Goal: Use online tool/utility: Utilize a website feature to perform a specific function

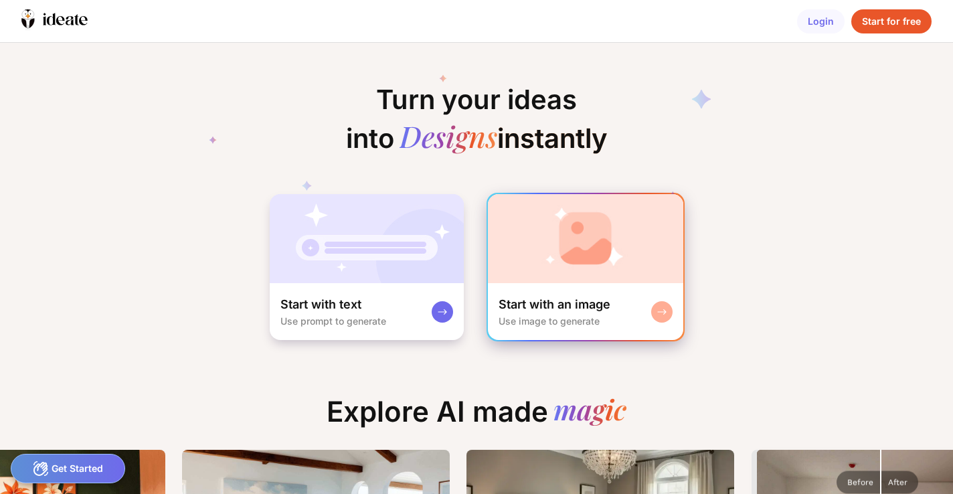
click at [533, 317] on div "Use image to generate" at bounding box center [549, 320] width 101 height 11
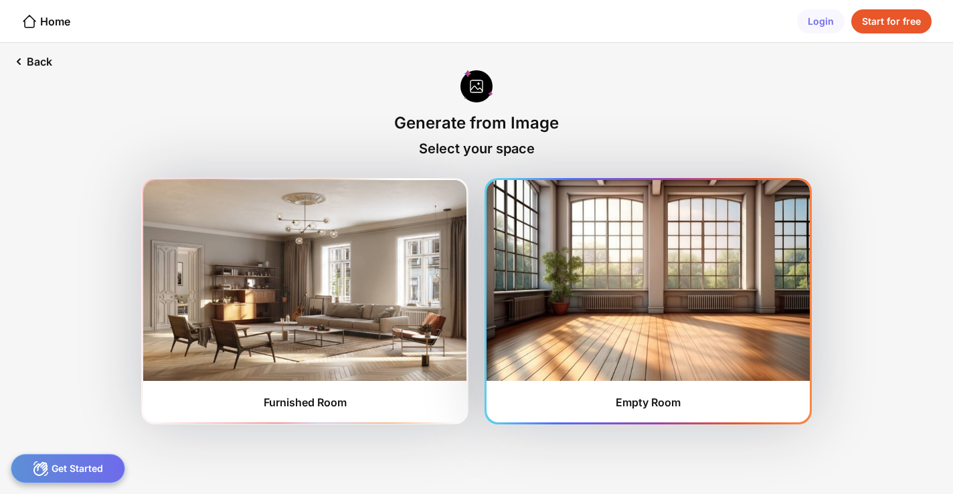
click at [584, 319] on img at bounding box center [648, 280] width 323 height 201
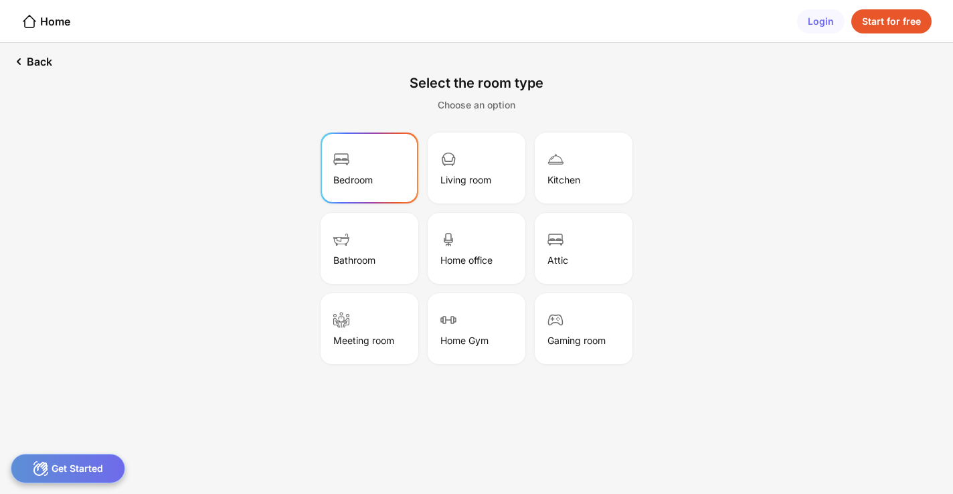
click at [376, 185] on div "Bedroom" at bounding box center [370, 168] width 94 height 67
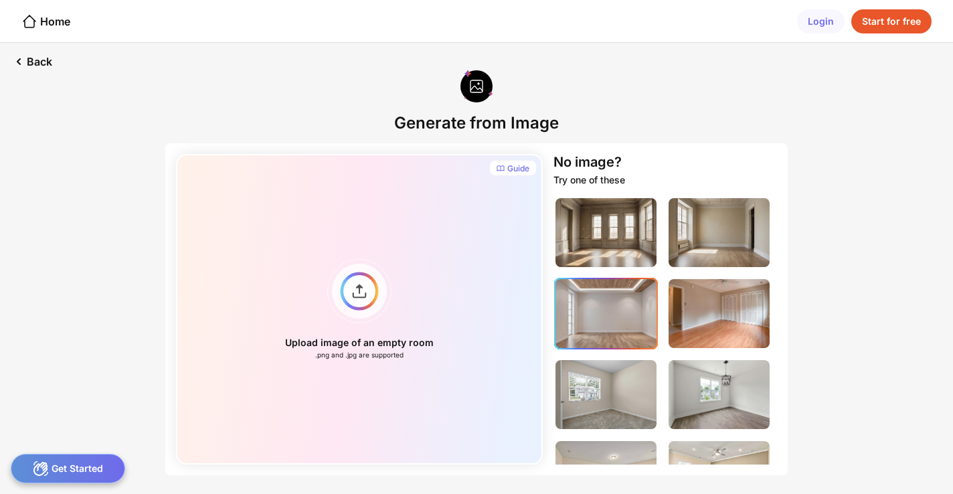
click at [594, 337] on img at bounding box center [606, 313] width 101 height 69
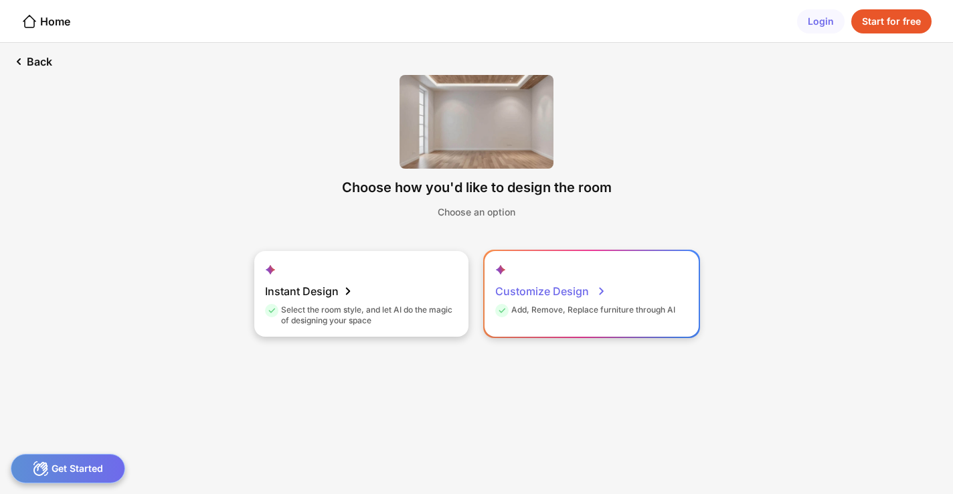
click at [525, 314] on div "Add, Remove, Replace furniture through AI" at bounding box center [585, 312] width 180 height 15
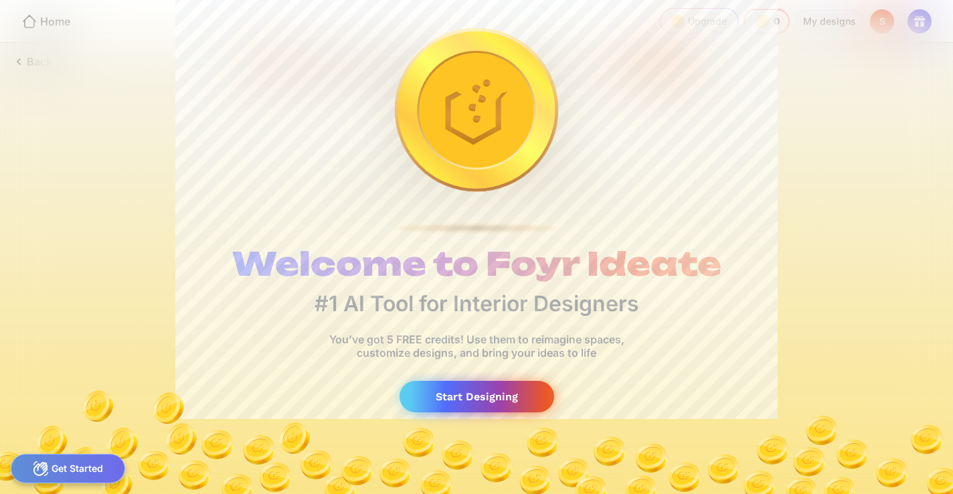
click at [473, 400] on div "Start Designing" at bounding box center [477, 396] width 155 height 31
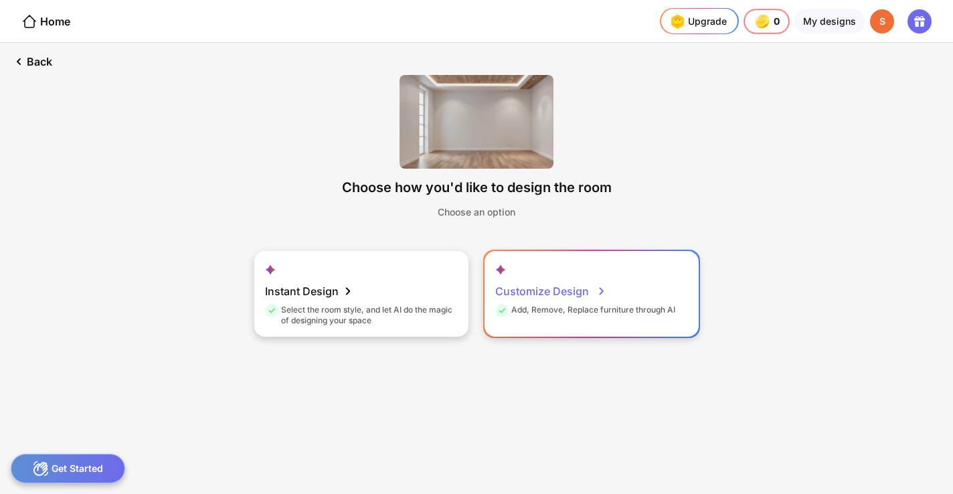
click at [565, 298] on div "Customize Design" at bounding box center [550, 291] width 111 height 27
click at [545, 286] on div "Customize Design" at bounding box center [550, 291] width 111 height 27
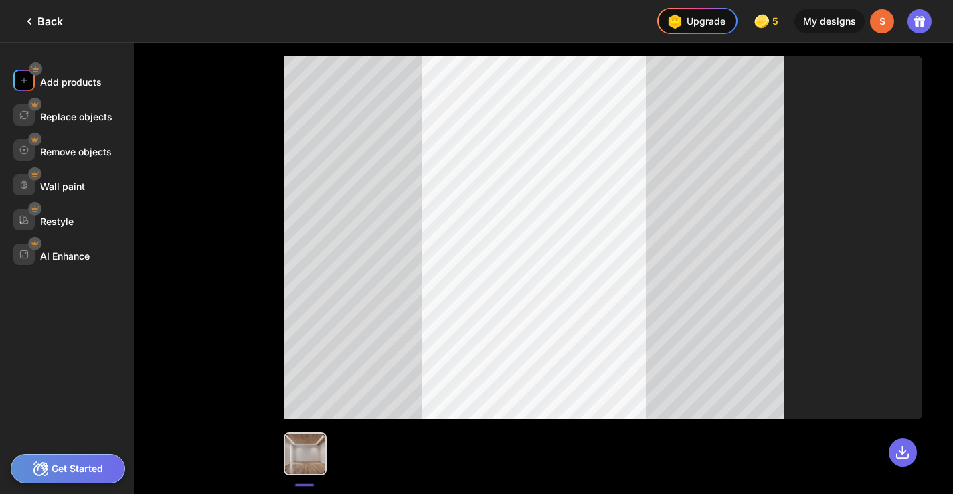
click at [76, 79] on div "Add products" at bounding box center [71, 81] width 62 height 11
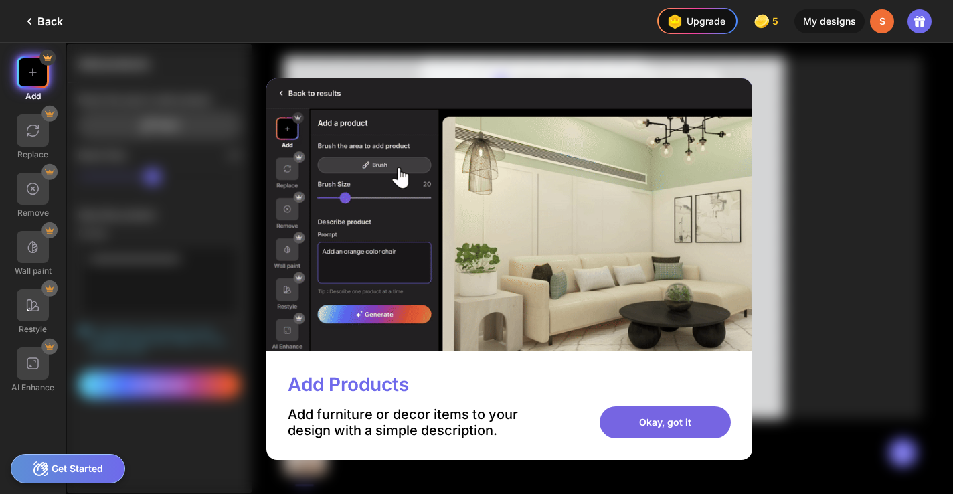
click at [631, 426] on div "Okay, got it" at bounding box center [665, 422] width 131 height 32
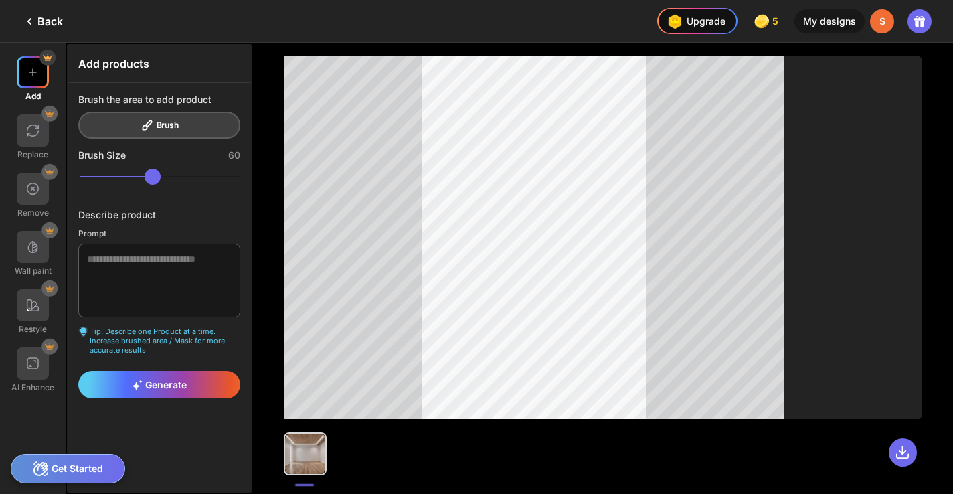
click at [37, 88] on div "Add" at bounding box center [33, 78] width 66 height 45
click at [35, 76] on img at bounding box center [32, 72] width 13 height 13
click at [159, 126] on div "Brush the area to add product Brush" at bounding box center [159, 116] width 162 height 45
drag, startPoint x: 168, startPoint y: 278, endPoint x: 118, endPoint y: 242, distance: 60.9
click at [118, 244] on textarea at bounding box center [159, 281] width 162 height 74
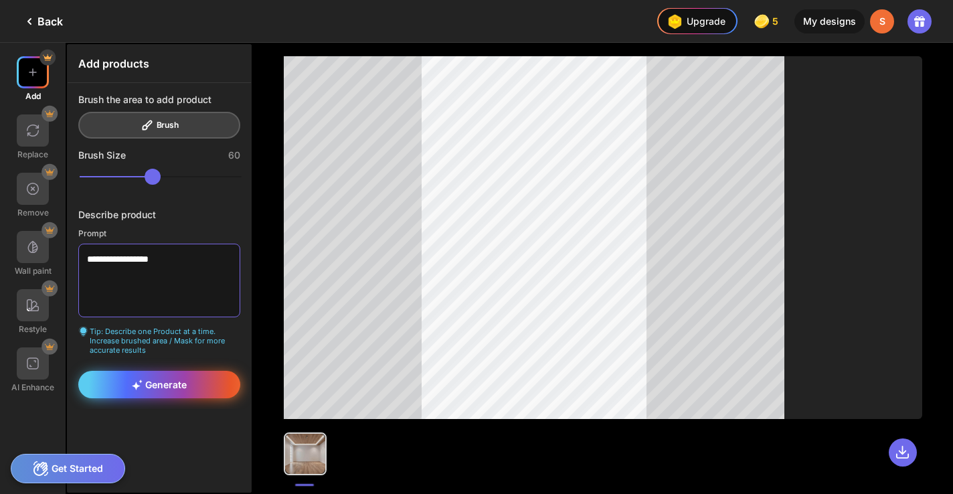
type textarea "**********"
click at [159, 374] on div "Generate" at bounding box center [159, 384] width 162 height 27
click at [206, 374] on div "Generate" at bounding box center [159, 384] width 162 height 27
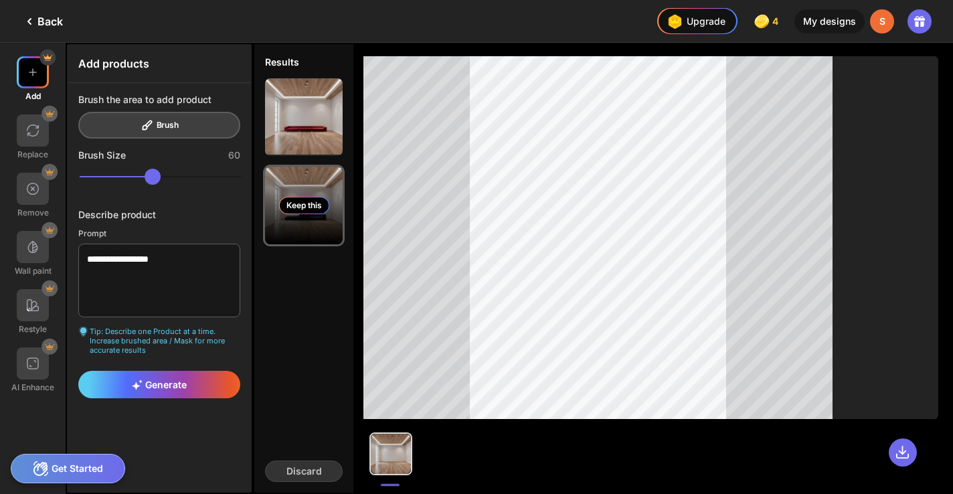
click at [319, 216] on div "Keep this" at bounding box center [304, 206] width 78 height 78
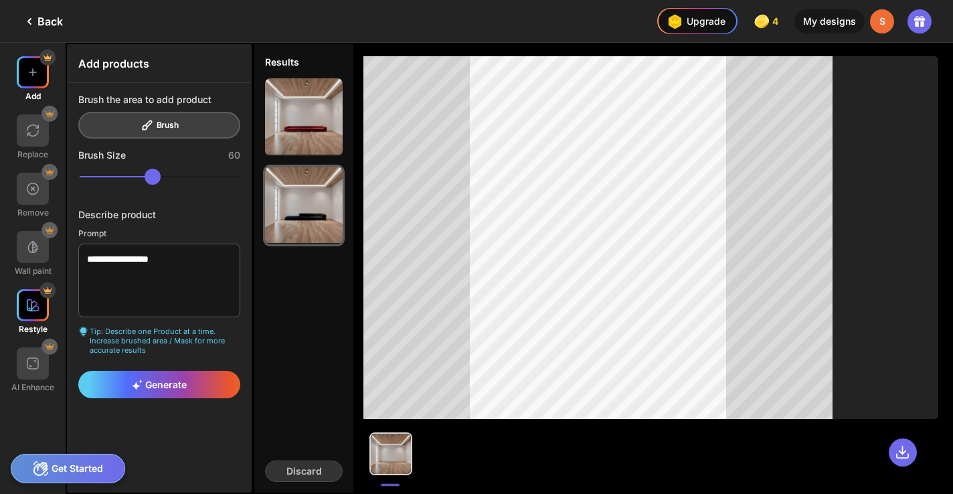
click at [25, 305] on div at bounding box center [33, 305] width 32 height 32
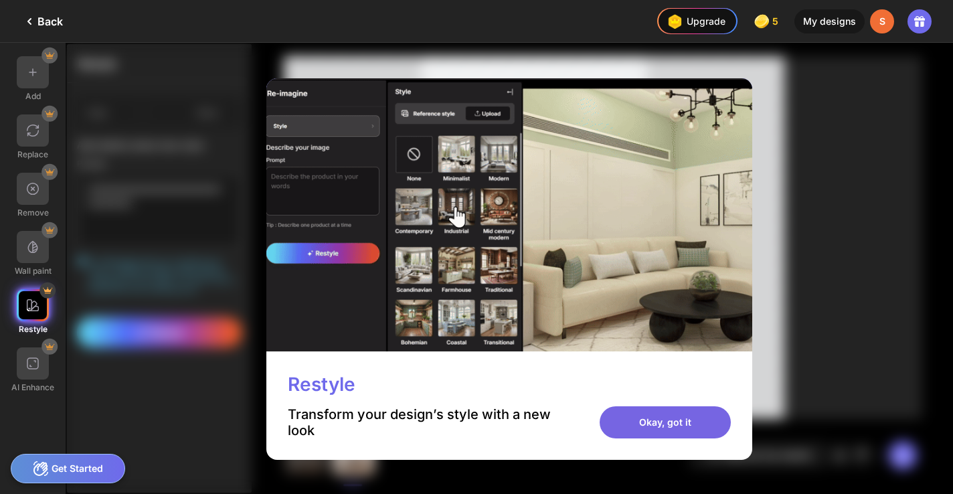
click at [631, 432] on div "Okay, got it" at bounding box center [665, 422] width 131 height 32
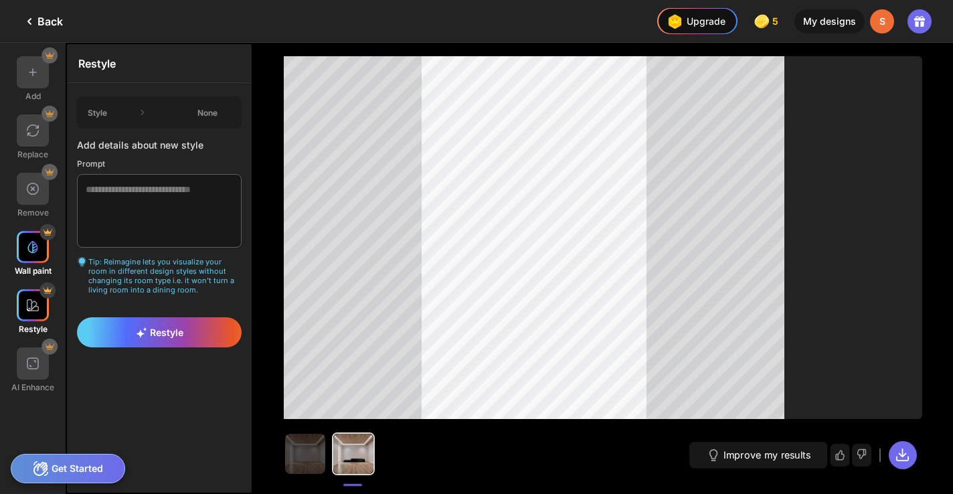
click at [43, 244] on div at bounding box center [33, 247] width 32 height 32
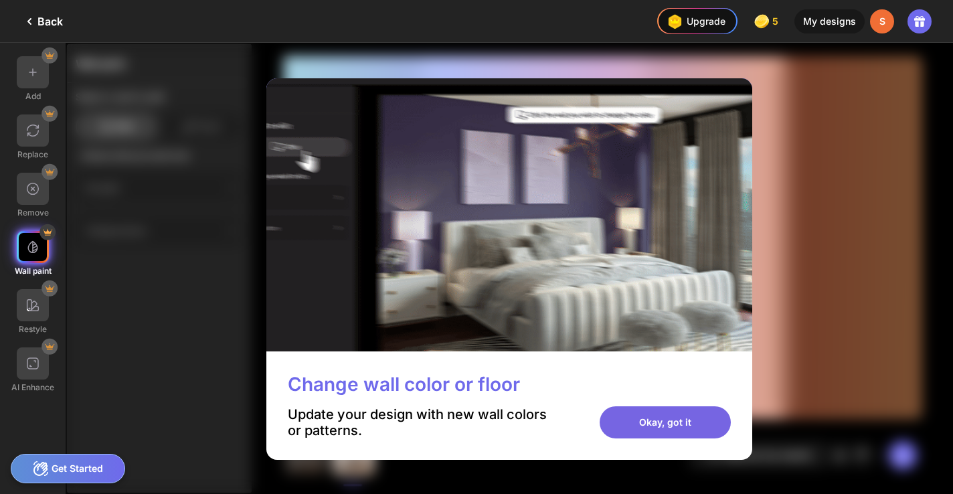
click at [612, 418] on div "Okay, got it" at bounding box center [665, 422] width 131 height 32
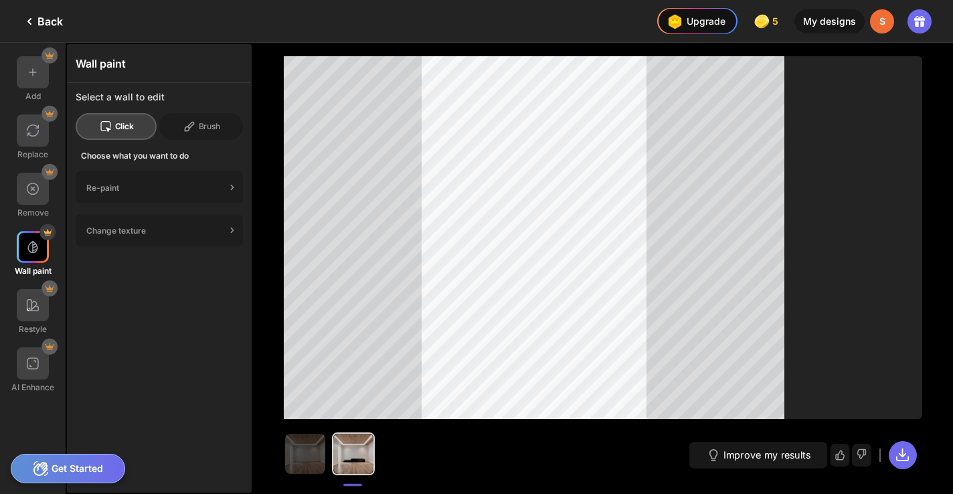
click at [594, 91] on div "Click the wall you wish to change the color" at bounding box center [603, 82] width 192 height 24
click at [129, 190] on div "Re-paint" at bounding box center [155, 188] width 139 height 10
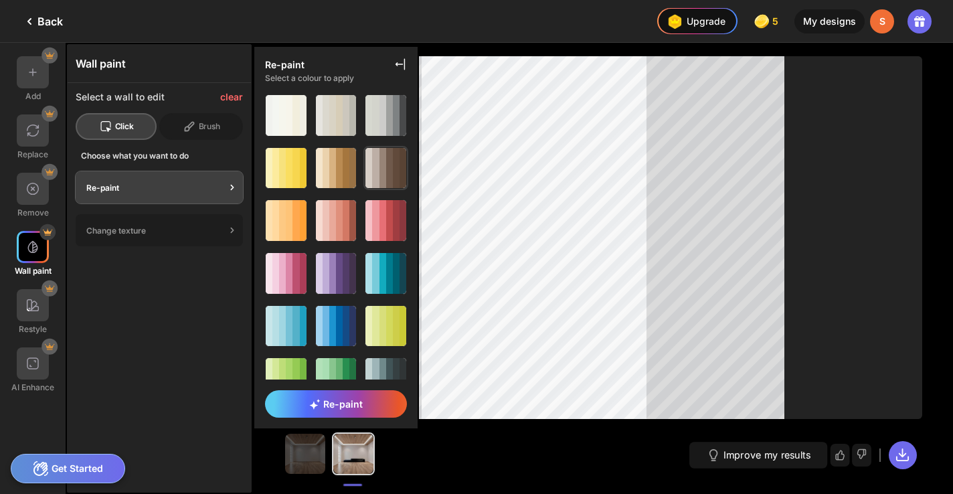
click at [380, 161] on div at bounding box center [383, 168] width 7 height 41
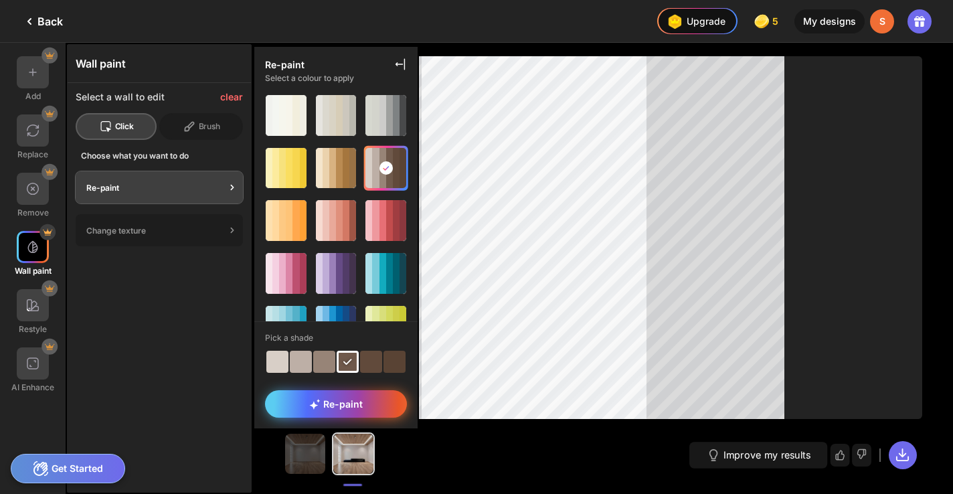
click at [316, 416] on div "Re-paint" at bounding box center [336, 403] width 142 height 27
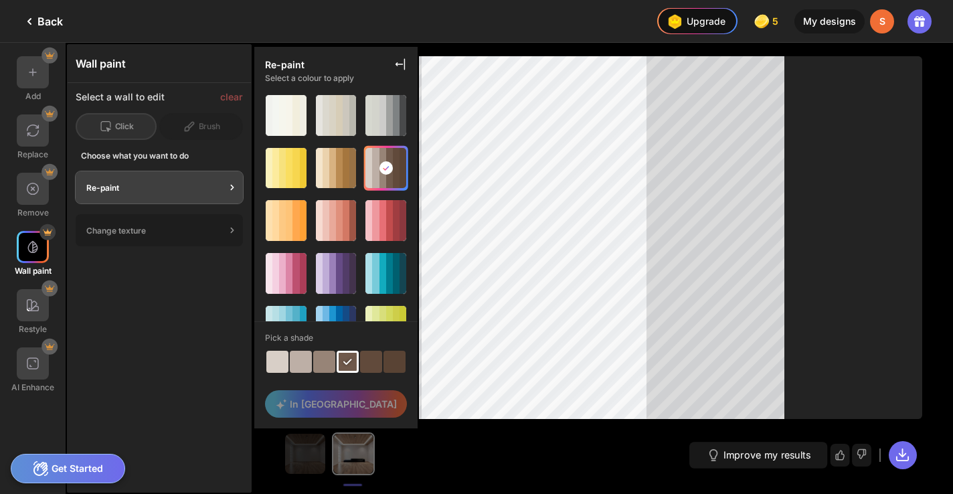
click at [313, 365] on div at bounding box center [324, 362] width 22 height 22
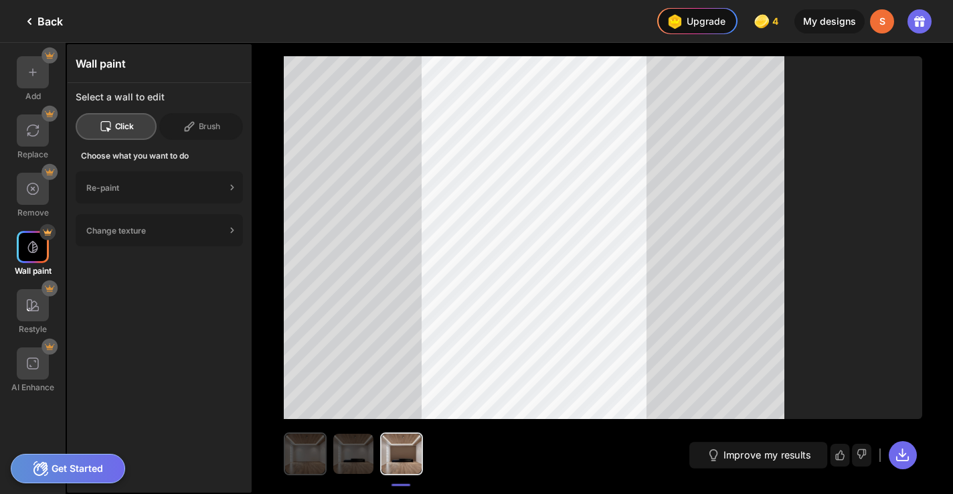
click at [308, 458] on img at bounding box center [305, 454] width 40 height 40
